Goal: Task Accomplishment & Management: Complete application form

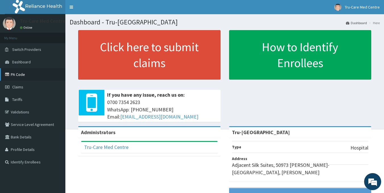
click at [23, 73] on link "PA Code" at bounding box center [32, 74] width 65 height 13
click at [11, 89] on link "Claims" at bounding box center [32, 87] width 65 height 13
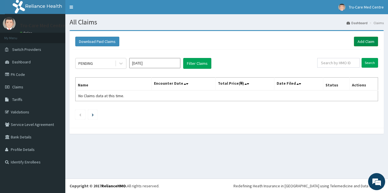
click at [362, 43] on link "Add Claim" at bounding box center [366, 42] width 24 height 10
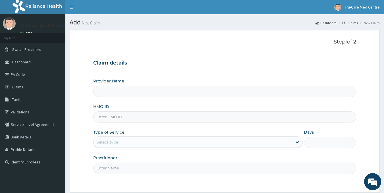
drag, startPoint x: 0, startPoint y: 0, endPoint x: 115, endPoint y: 121, distance: 166.9
click at [115, 121] on input "HMO ID" at bounding box center [224, 116] width 263 height 11
paste input "CNH/10006/A"
type input "CNH/10006/A"
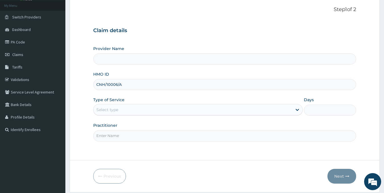
scroll to position [51, 0]
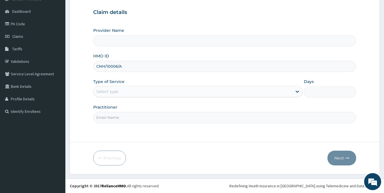
type input "Tru-[GEOGRAPHIC_DATA]"
type input "CNH/10006/A"
click at [129, 92] on div "Select type" at bounding box center [193, 91] width 199 height 9
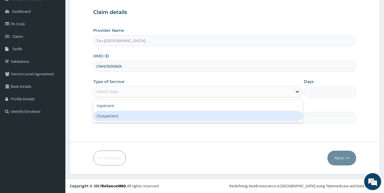
click at [122, 118] on div "Outpatient" at bounding box center [198, 116] width 210 height 10
type input "1"
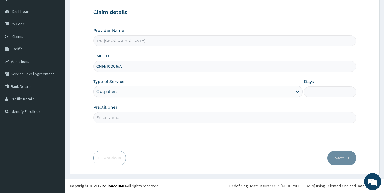
click at [134, 118] on input "Practitioner" at bounding box center [224, 117] width 263 height 11
type input "DR SILAS"
click at [343, 160] on button "Next" at bounding box center [342, 158] width 29 height 15
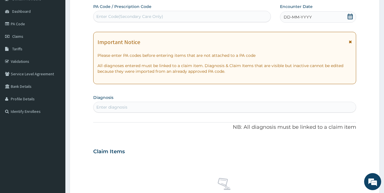
click at [109, 17] on div "Enter Code(Secondary Care Only)" at bounding box center [129, 17] width 67 height 6
paste input "PA/89354A"
type input "PA/89354A"
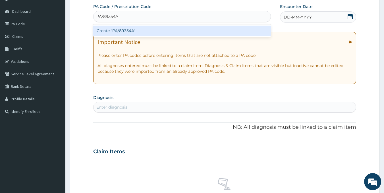
click at [163, 30] on div "Create "PA/89354A"" at bounding box center [182, 31] width 178 height 10
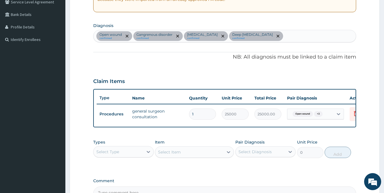
scroll to position [194, 0]
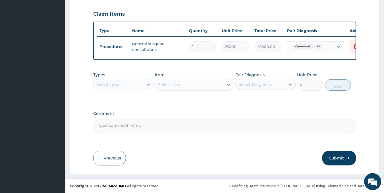
click at [338, 157] on button "Submit" at bounding box center [339, 158] width 34 height 15
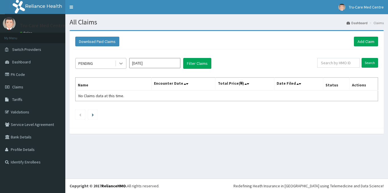
click at [123, 64] on icon at bounding box center [121, 64] width 6 height 6
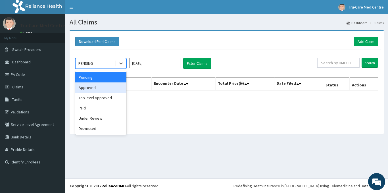
click at [98, 89] on div "Approved" at bounding box center [100, 87] width 51 height 10
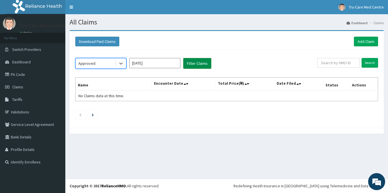
click at [207, 62] on button "Filter Claims" at bounding box center [197, 63] width 28 height 11
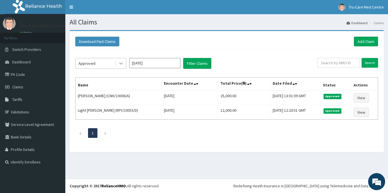
click at [122, 66] on icon at bounding box center [121, 64] width 6 height 6
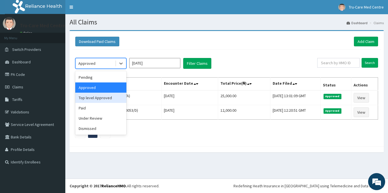
click at [93, 98] on div "Top level Approved" at bounding box center [100, 98] width 51 height 10
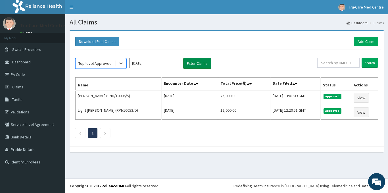
click at [194, 63] on button "Filter Claims" at bounding box center [197, 63] width 28 height 11
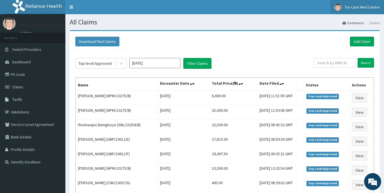
click at [359, 8] on span "Tru-Care Med Centre" at bounding box center [362, 7] width 35 height 5
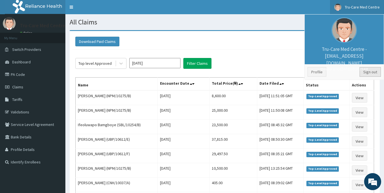
click at [363, 74] on link "Sign out" at bounding box center [370, 72] width 21 height 10
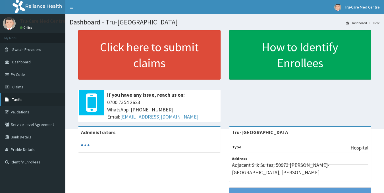
click at [18, 103] on link "Tariffs" at bounding box center [32, 99] width 65 height 13
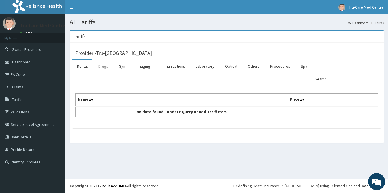
click at [107, 68] on link "Drugs" at bounding box center [103, 66] width 19 height 12
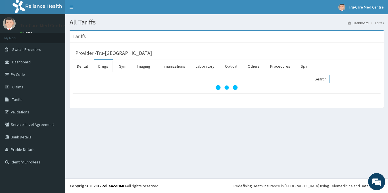
click at [341, 79] on input "Search:" at bounding box center [354, 79] width 49 height 9
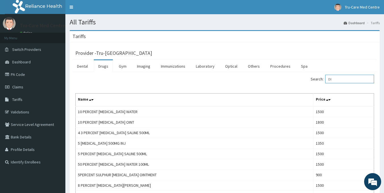
type input "D"
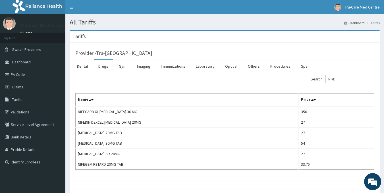
type input "NIFE"
click at [16, 77] on link "PA Code" at bounding box center [32, 74] width 65 height 13
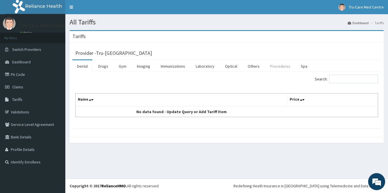
click at [274, 66] on link "Procedures" at bounding box center [280, 66] width 29 height 12
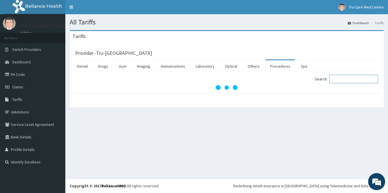
click at [370, 79] on input "Search:" at bounding box center [354, 79] width 49 height 9
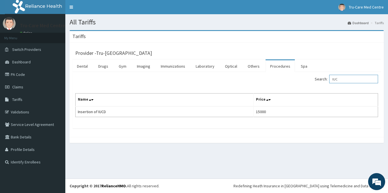
type input "IUC"
click at [28, 79] on link "PA Code" at bounding box center [32, 74] width 65 height 13
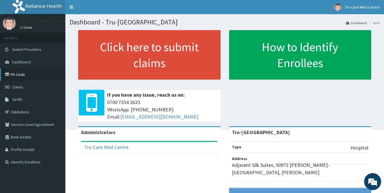
click at [18, 75] on link "PA Code" at bounding box center [32, 74] width 65 height 13
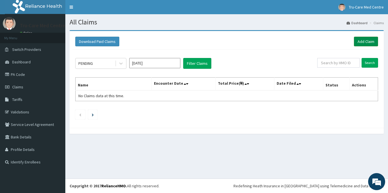
click at [366, 42] on link "Add Claim" at bounding box center [366, 42] width 24 height 10
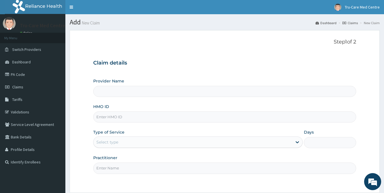
click at [119, 117] on input "HMO ID" at bounding box center [224, 116] width 263 height 11
paste input "RPI/10053/B"
type input "RPI/10053/B"
type input "Tru-[GEOGRAPHIC_DATA]"
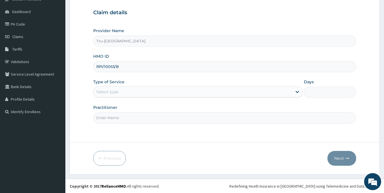
scroll to position [51, 0]
type input "RPI/10053/B"
click at [129, 86] on div "Select type" at bounding box center [198, 91] width 210 height 11
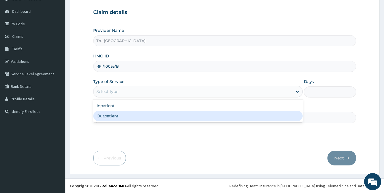
click at [114, 117] on div "Outpatient" at bounding box center [198, 116] width 210 height 10
type input "1"
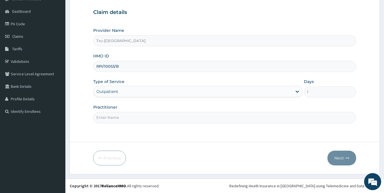
click at [125, 117] on input "Practitioner" at bounding box center [224, 117] width 263 height 11
type input "[PERSON_NAME]"
click at [342, 160] on button "Next" at bounding box center [342, 158] width 29 height 15
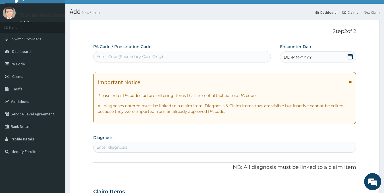
scroll to position [28, 0]
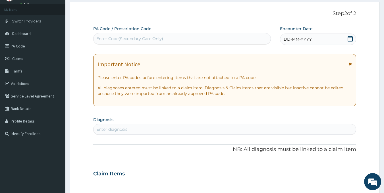
click at [104, 39] on div "Enter Code(Secondary Care Only)" at bounding box center [129, 39] width 67 height 6
paste input "PA/9371AA"
type input "PA/9371AA"
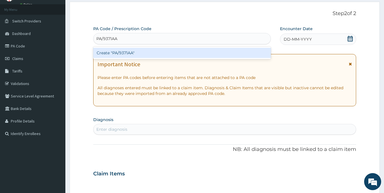
click at [182, 53] on div "Create "PA/9371AA"" at bounding box center [182, 53] width 178 height 10
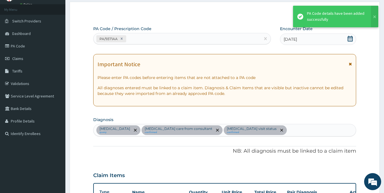
scroll to position [161, 0]
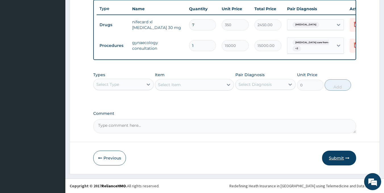
click at [333, 158] on button "Submit" at bounding box center [339, 158] width 34 height 15
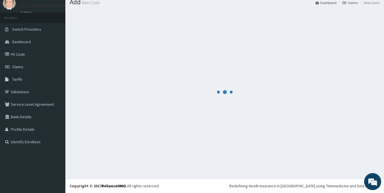
scroll to position [216, 0]
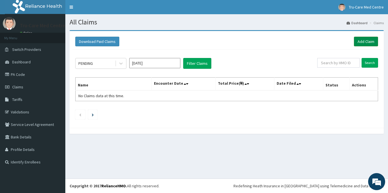
click at [370, 43] on link "Add Claim" at bounding box center [366, 42] width 24 height 10
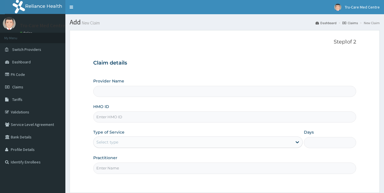
click at [110, 121] on input "HMO ID" at bounding box center [224, 116] width 263 height 11
paste input "RPI/10053/E"
type input "RPI/10053/E"
click at [122, 142] on div "Select type" at bounding box center [193, 142] width 199 height 9
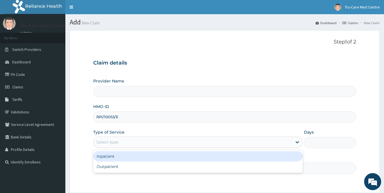
type input "Tru-[GEOGRAPHIC_DATA]"
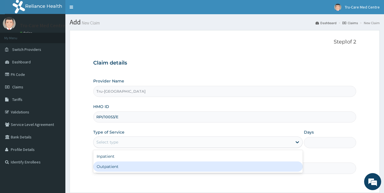
drag, startPoint x: 108, startPoint y: 164, endPoint x: 123, endPoint y: 167, distance: 15.2
click at [109, 164] on div "Outpatient" at bounding box center [198, 166] width 210 height 10
type input "1"
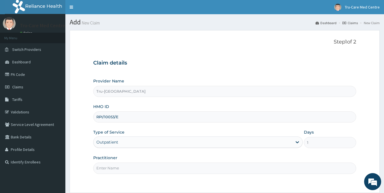
click at [123, 168] on input "Practitioner" at bounding box center [224, 168] width 263 height 11
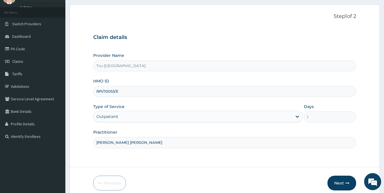
scroll to position [51, 0]
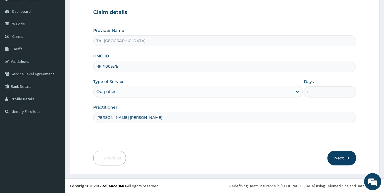
type input "DR IFEBUNANDU OBIORA"
click at [341, 159] on button "Next" at bounding box center [342, 158] width 29 height 15
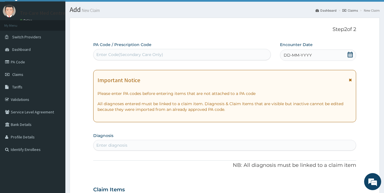
scroll to position [0, 0]
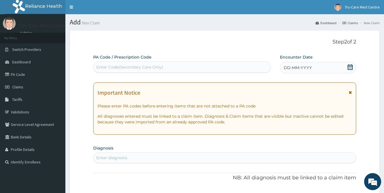
drag, startPoint x: 109, startPoint y: 68, endPoint x: 111, endPoint y: 65, distance: 4.0
click at [109, 68] on div "Enter Code(Secondary Care Only)" at bounding box center [129, 67] width 67 height 6
paste input "PA/E458F2"
type input "PA/E458F2"
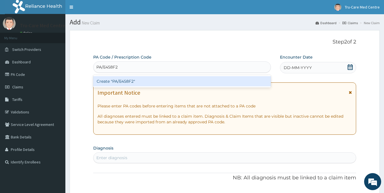
click at [110, 82] on div "Create "PA/E458F2"" at bounding box center [182, 81] width 178 height 10
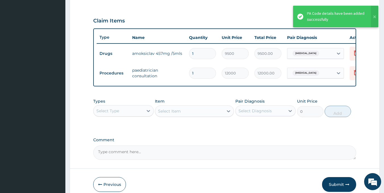
scroll to position [214, 0]
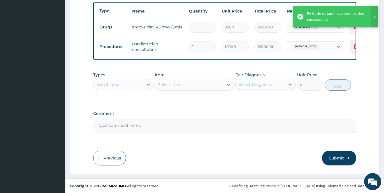
click at [334, 159] on button "Submit" at bounding box center [339, 158] width 34 height 15
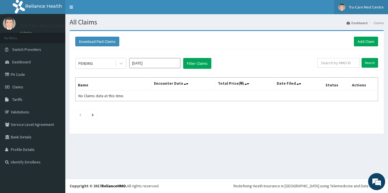
click at [370, 9] on span "Tru-Care Med Centre" at bounding box center [366, 7] width 35 height 5
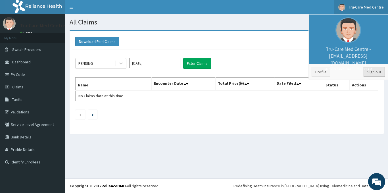
click at [371, 75] on link "Sign out" at bounding box center [374, 72] width 21 height 10
